Goal: Task Accomplishment & Management: Manage account settings

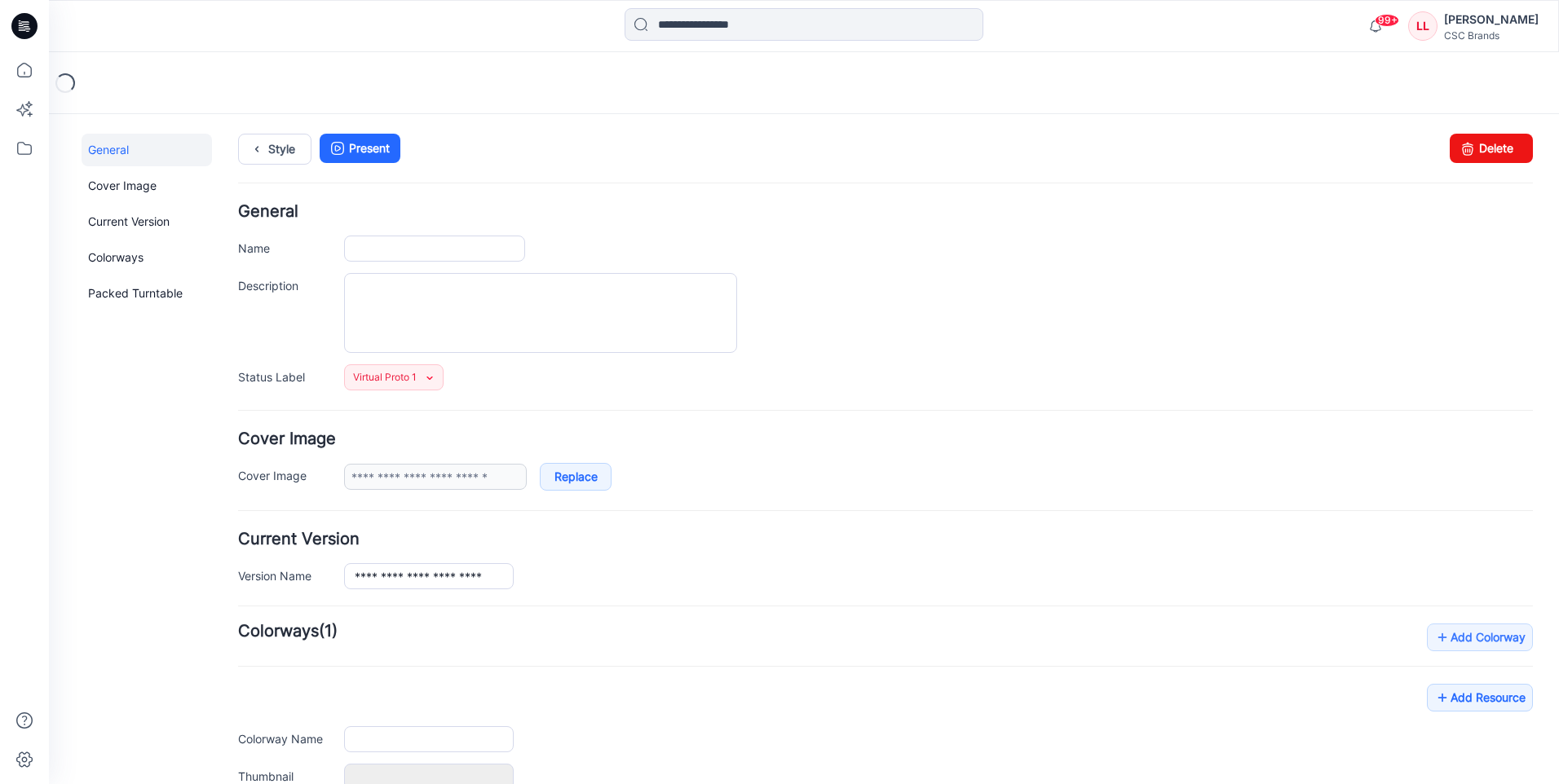
type input "**********"
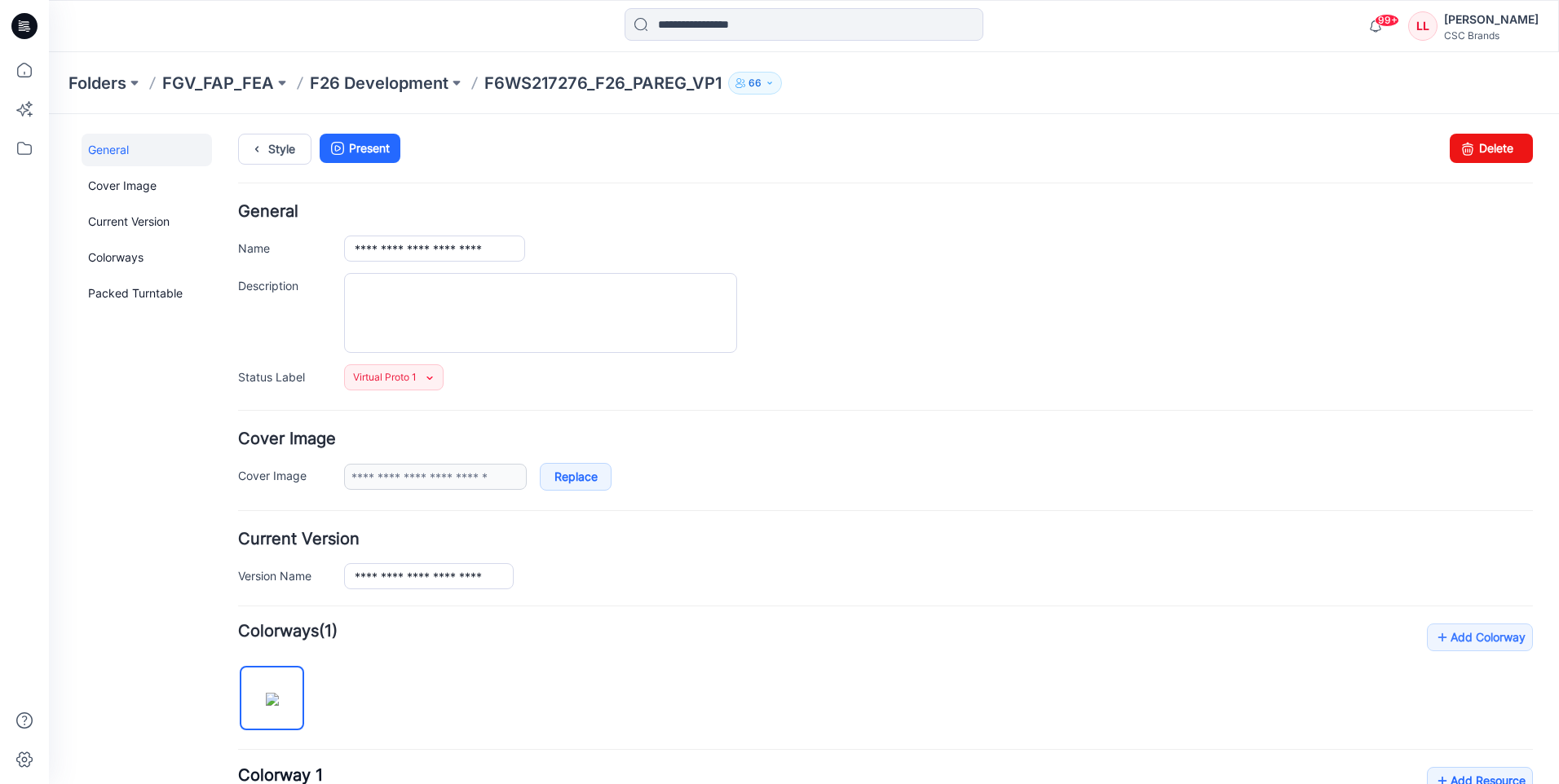
click at [31, 25] on icon at bounding box center [24, 26] width 26 height 26
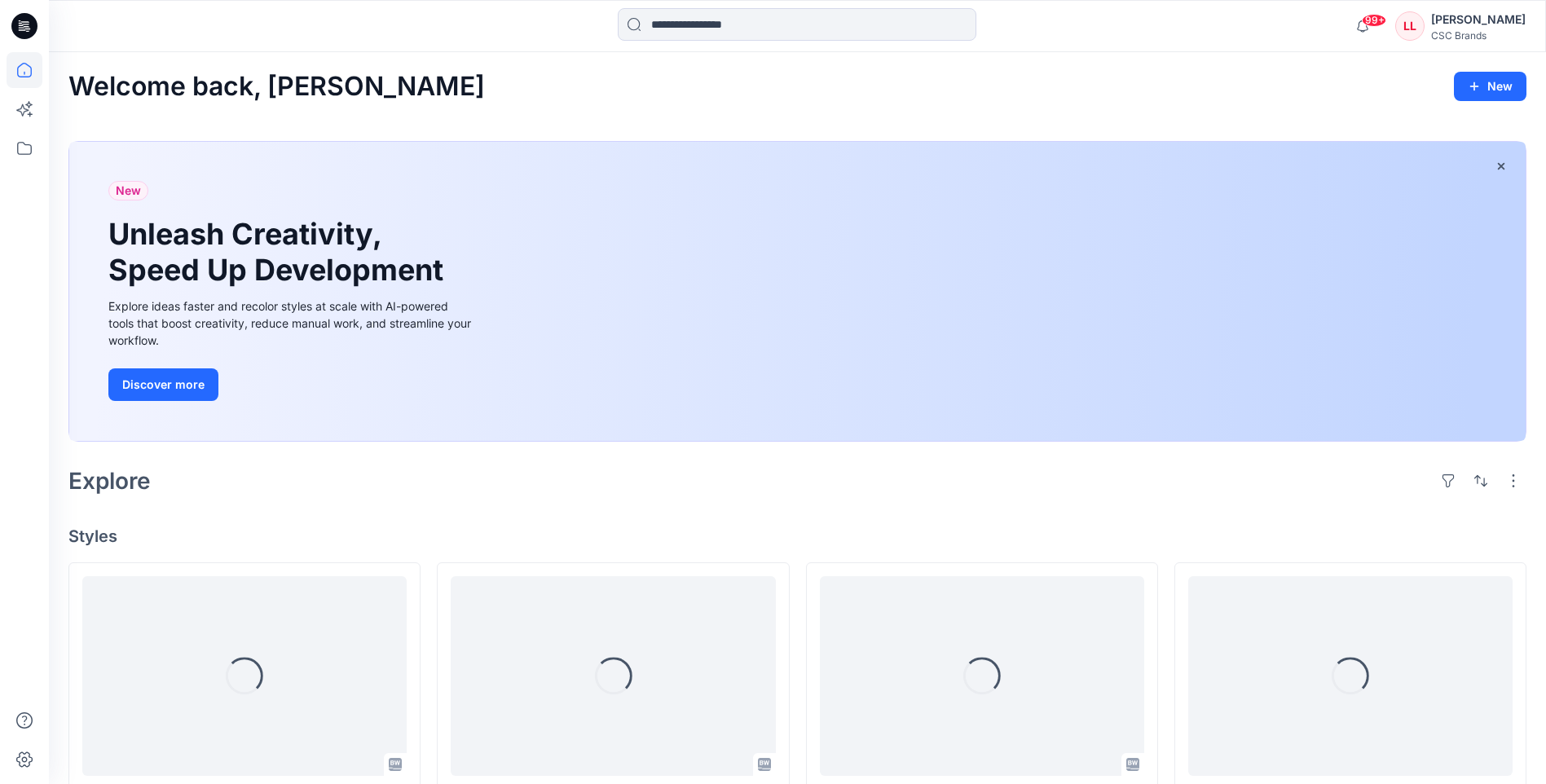
scroll to position [82, 0]
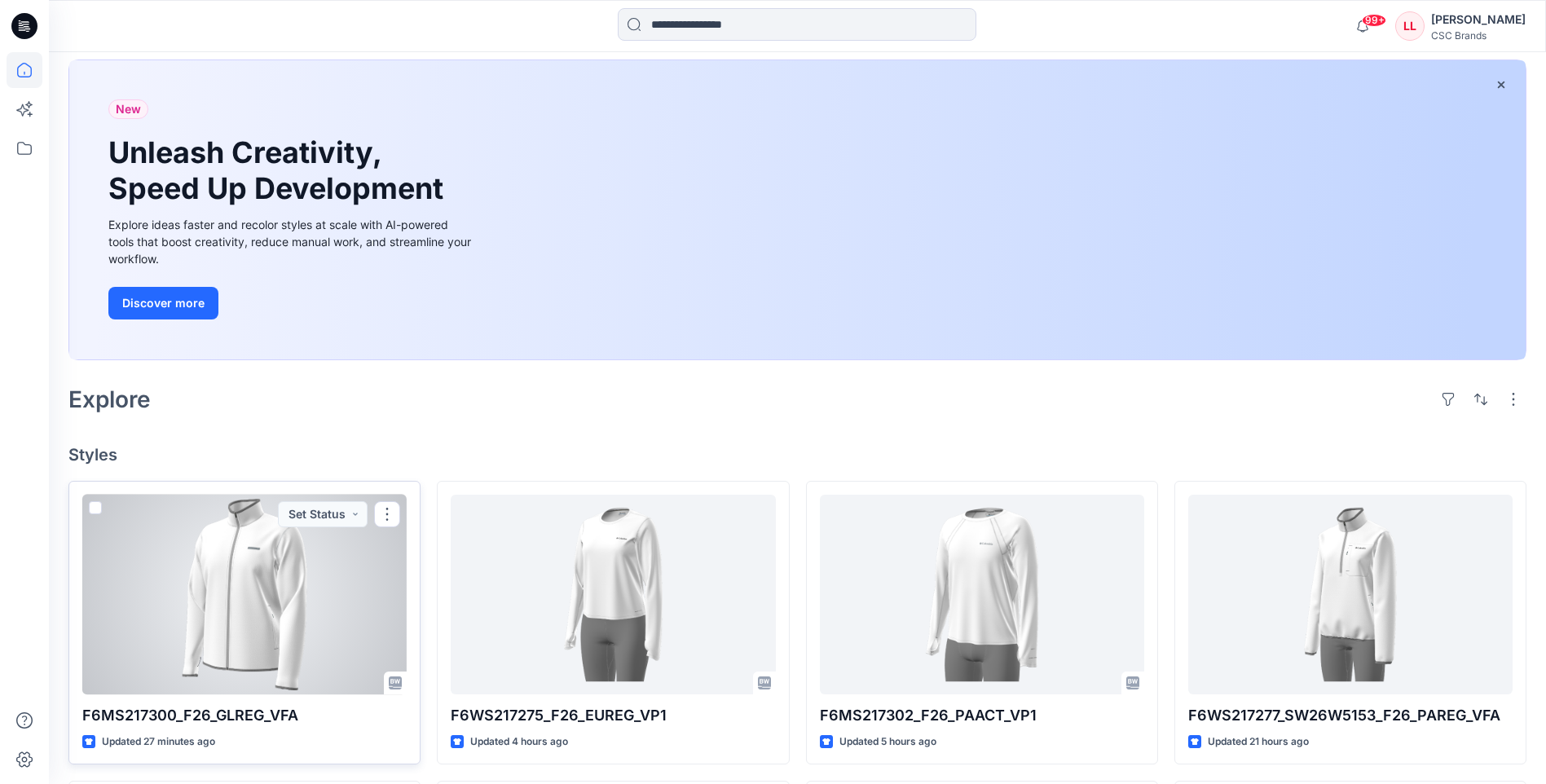
click at [334, 564] on div at bounding box center [244, 595] width 324 height 200
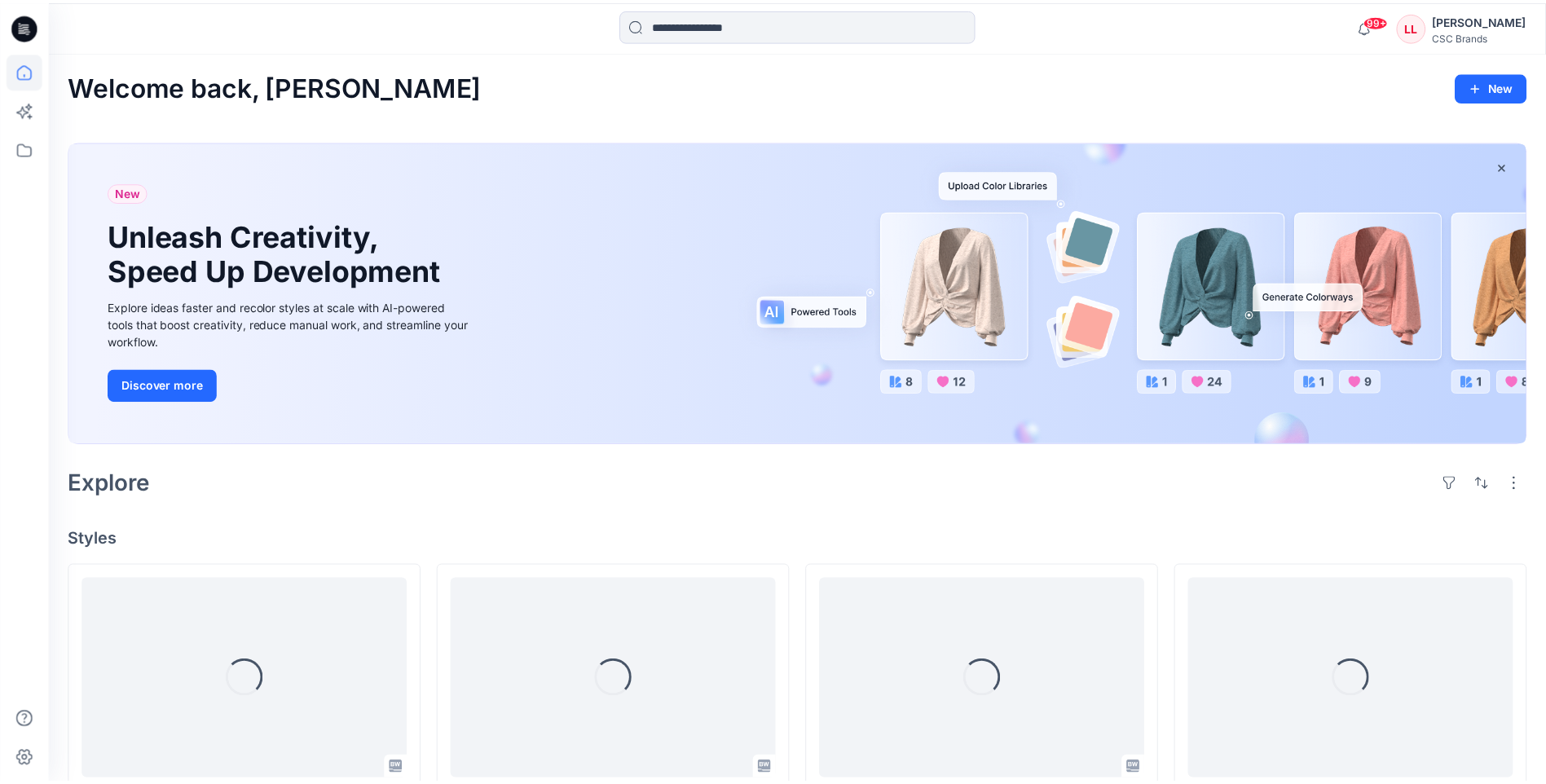
scroll to position [82, 0]
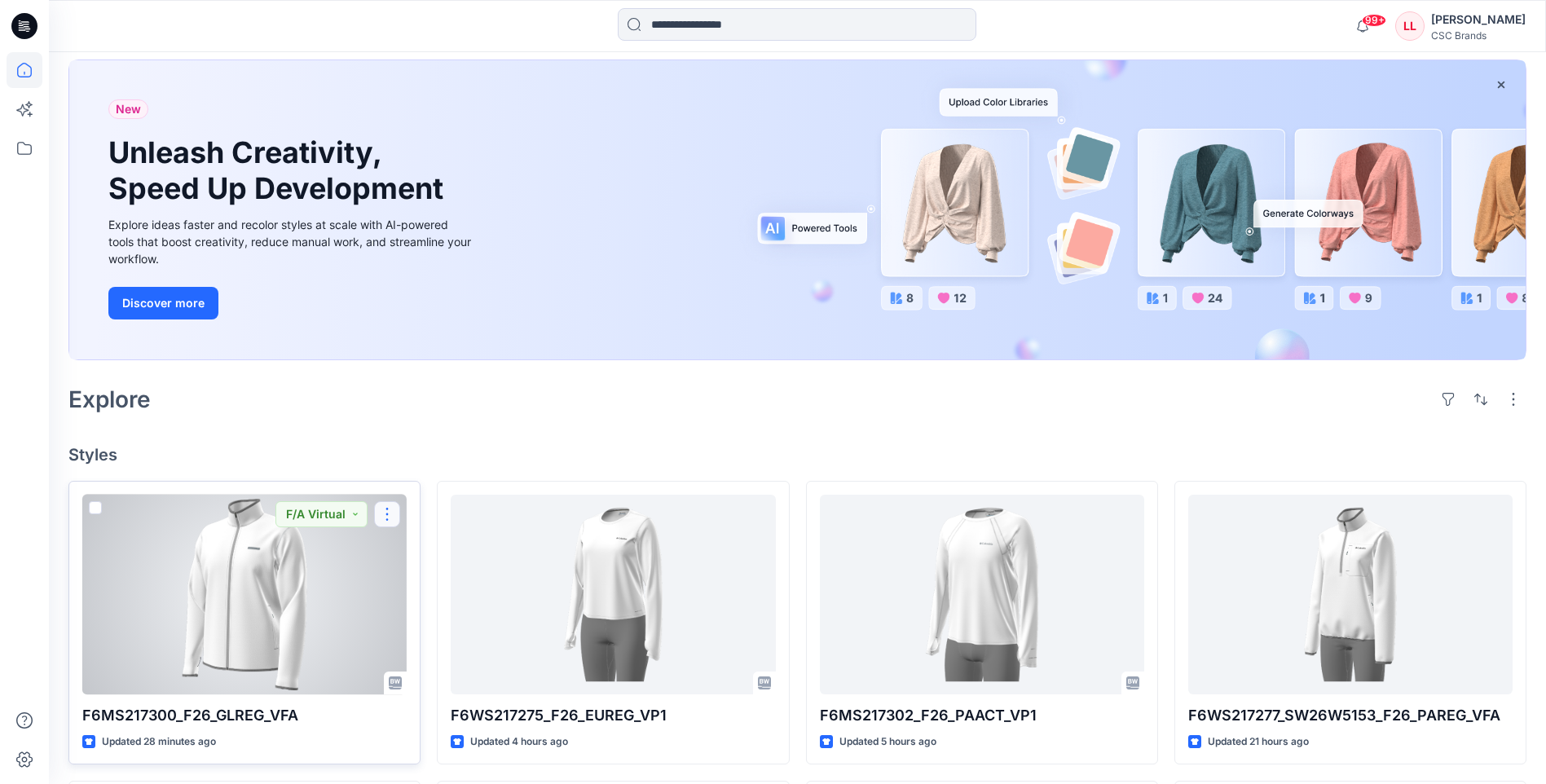
click at [383, 518] on button "button" at bounding box center [387, 514] width 26 height 26
click at [422, 554] on p "Edit" at bounding box center [417, 552] width 20 height 17
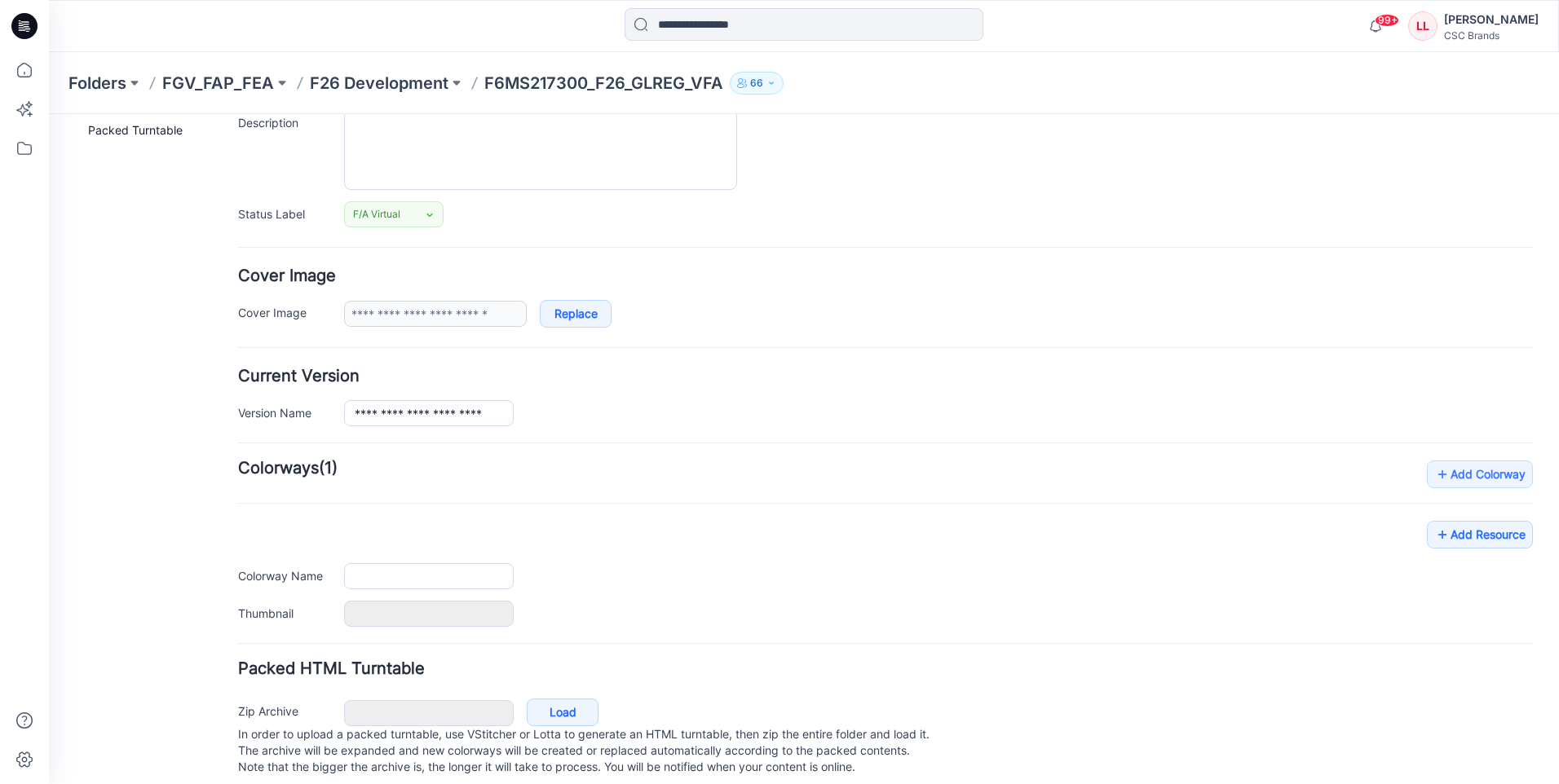
type input "**********"
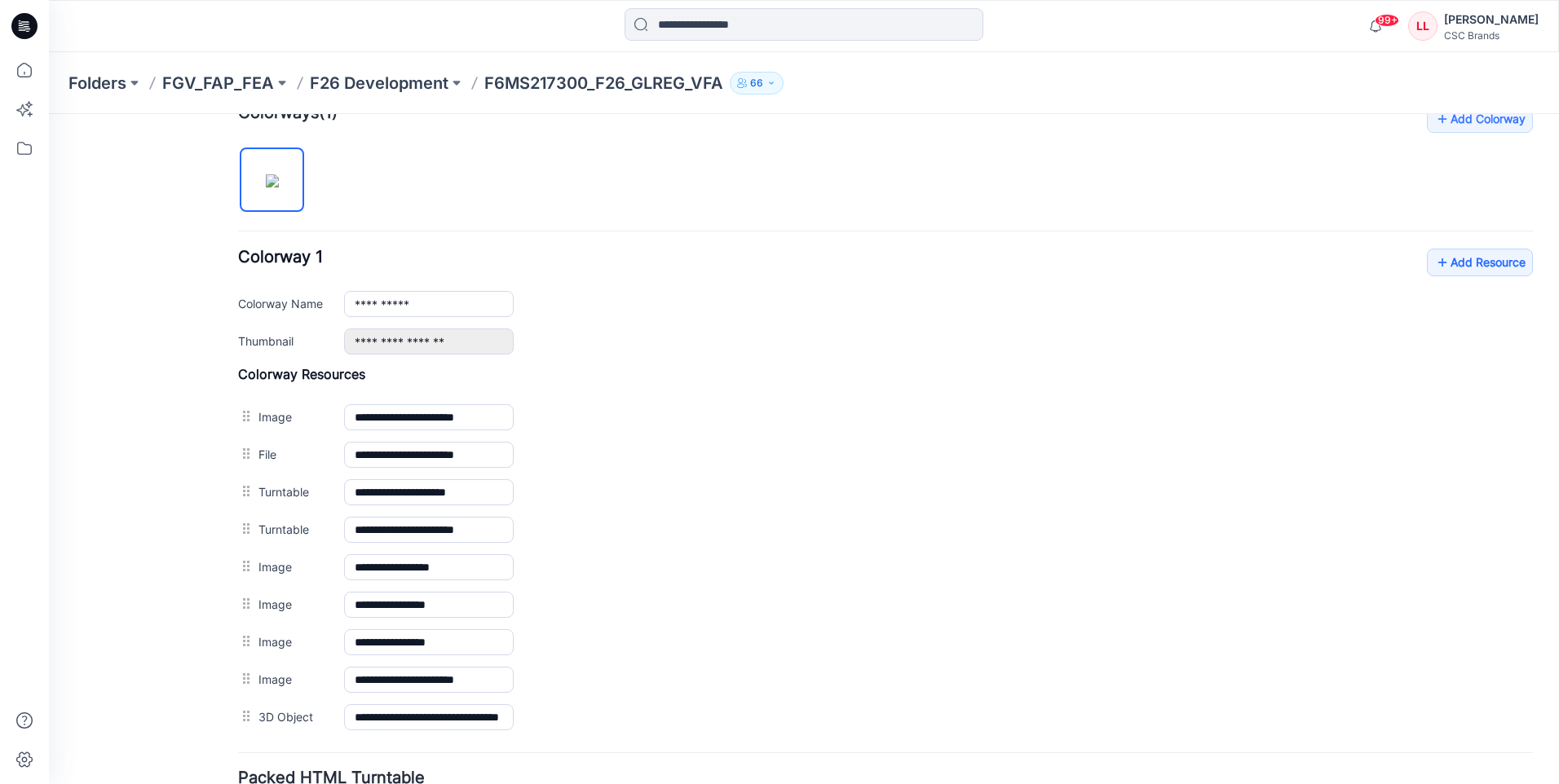
scroll to position [657, 0]
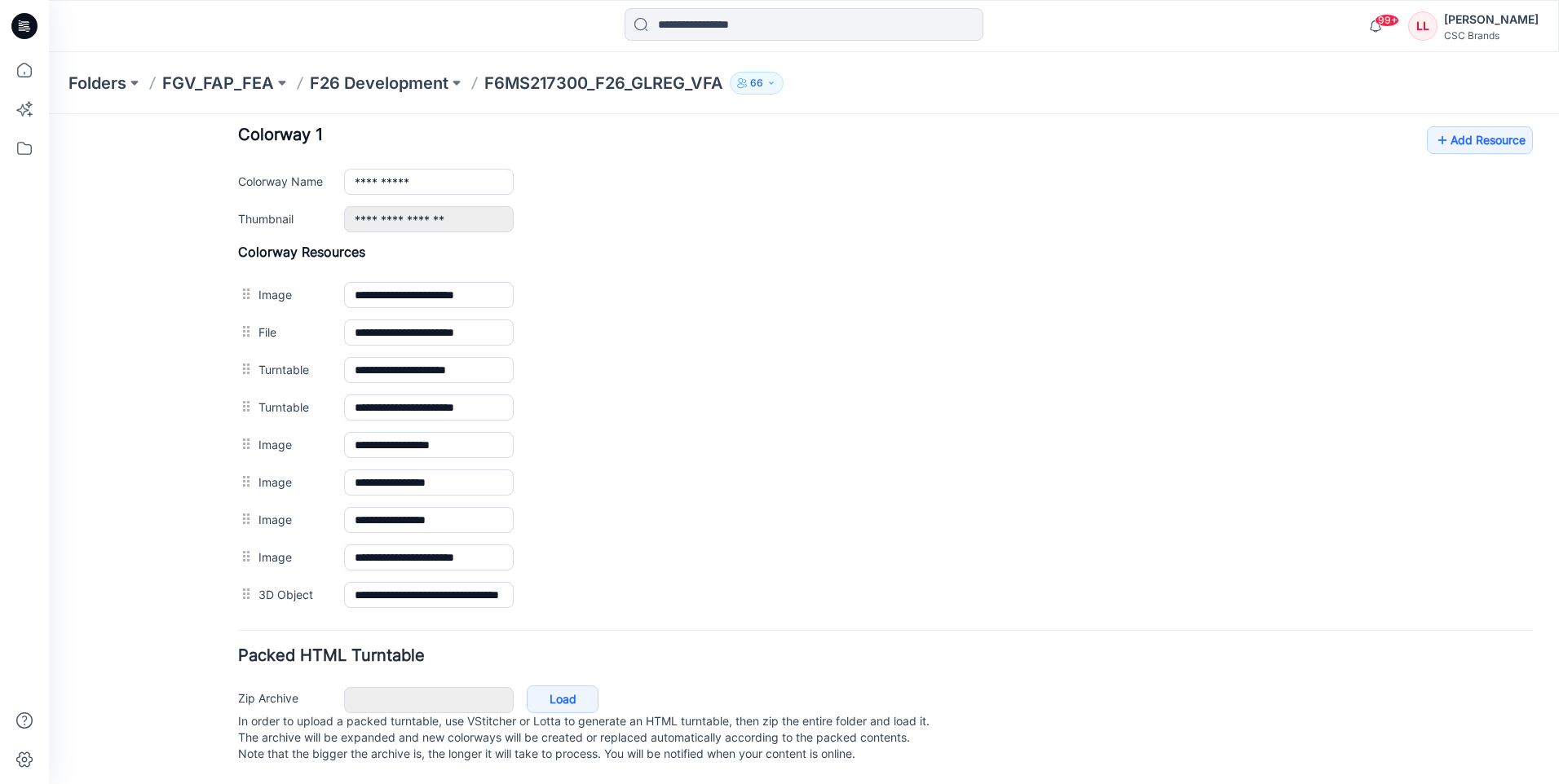
click at [25, 28] on icon at bounding box center [24, 26] width 26 height 26
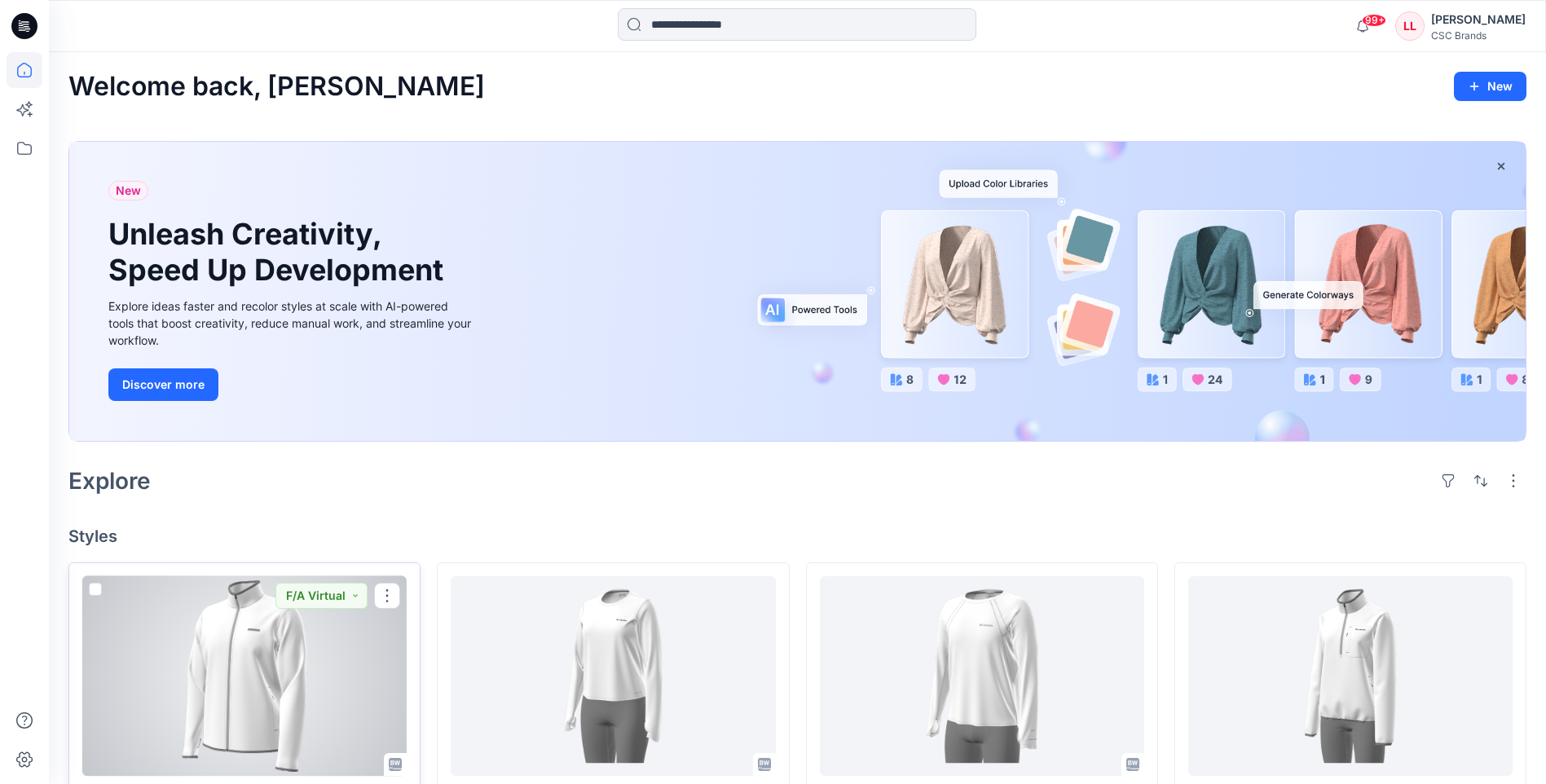
click at [302, 657] on div at bounding box center [244, 676] width 324 height 200
